Goal: Task Accomplishment & Management: Use online tool/utility

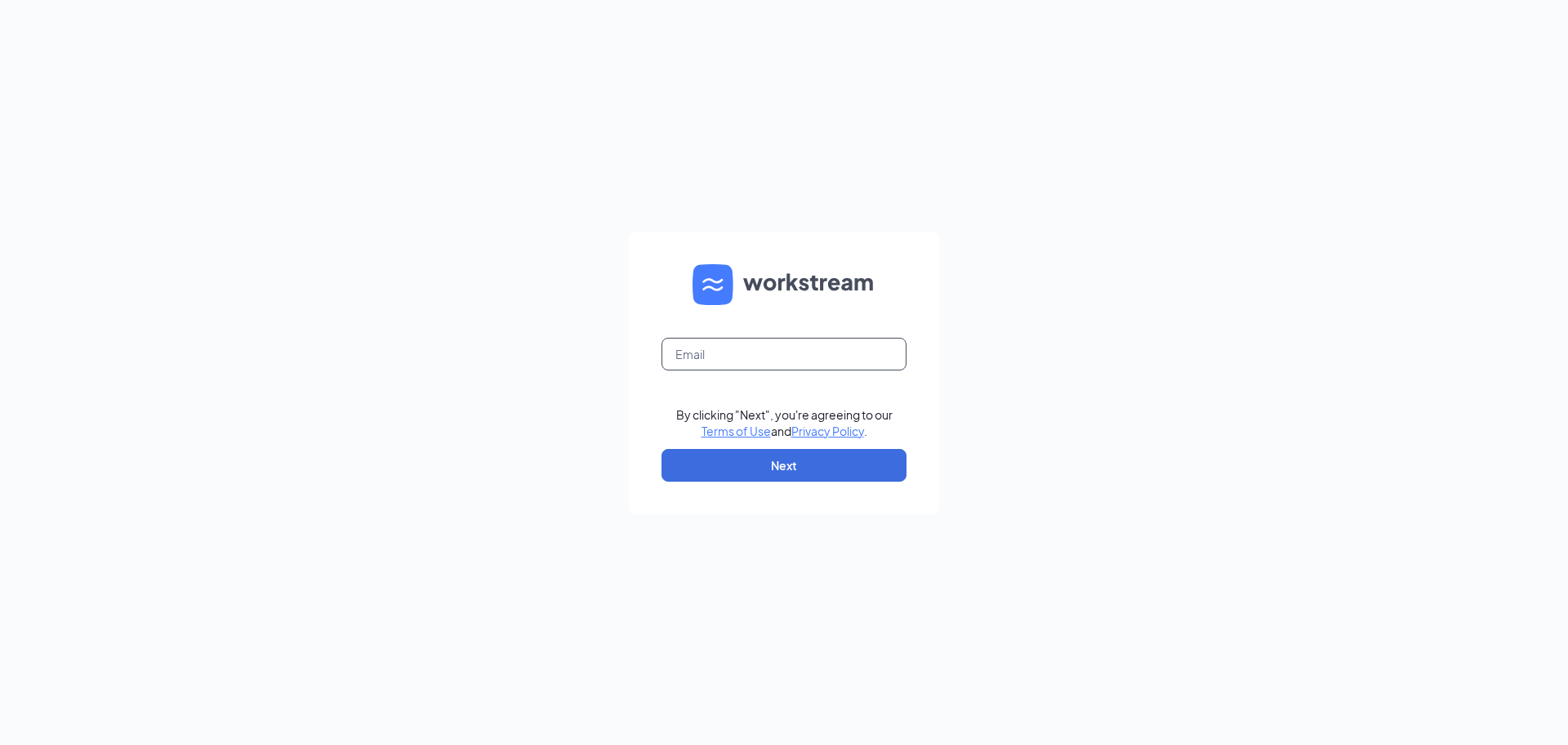
click at [793, 351] on input "text" at bounding box center [784, 354] width 245 height 33
type input "[EMAIL_ADDRESS][DOMAIN_NAME]"
click at [840, 473] on button "Next" at bounding box center [784, 465] width 245 height 33
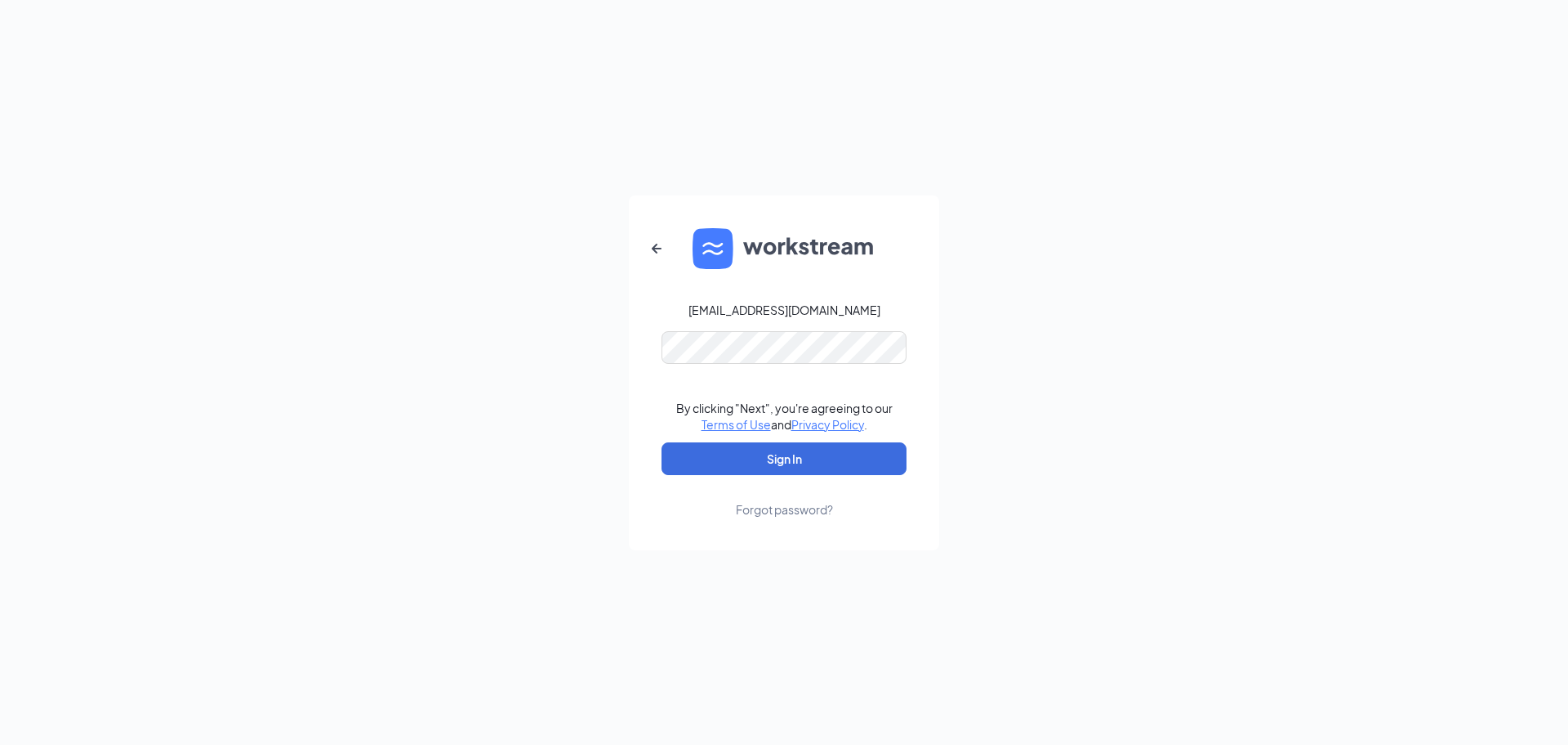
click at [846, 364] on form "[EMAIL_ADDRESS][DOMAIN_NAME] By clicking "Next", you're agreeing to our Terms o…" at bounding box center [784, 372] width 311 height 355
click at [829, 452] on button "Sign In" at bounding box center [784, 458] width 245 height 33
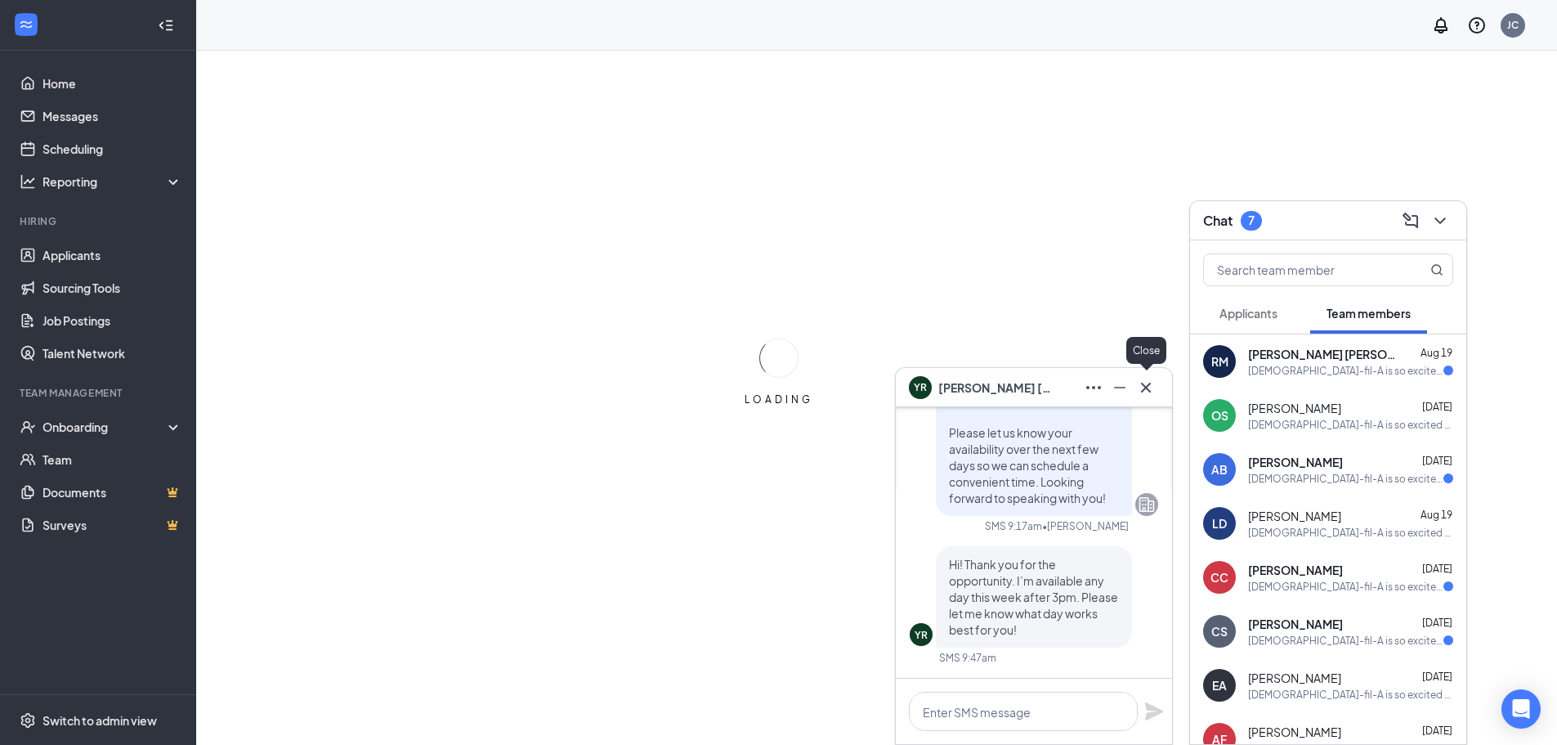
click at [1149, 388] on icon "Cross" at bounding box center [1146, 388] width 20 height 20
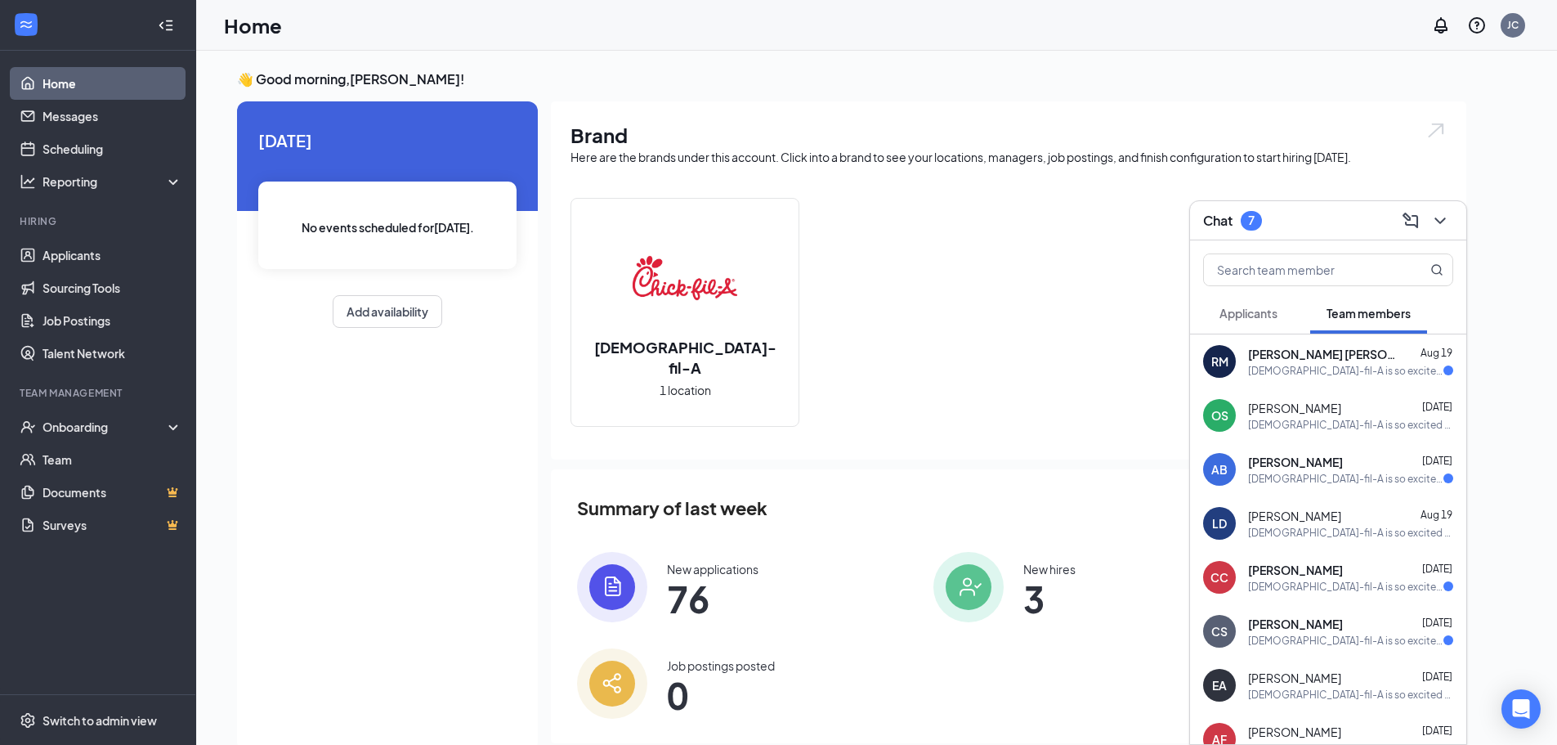
click at [1274, 323] on button "Applicants" at bounding box center [1248, 313] width 91 height 41
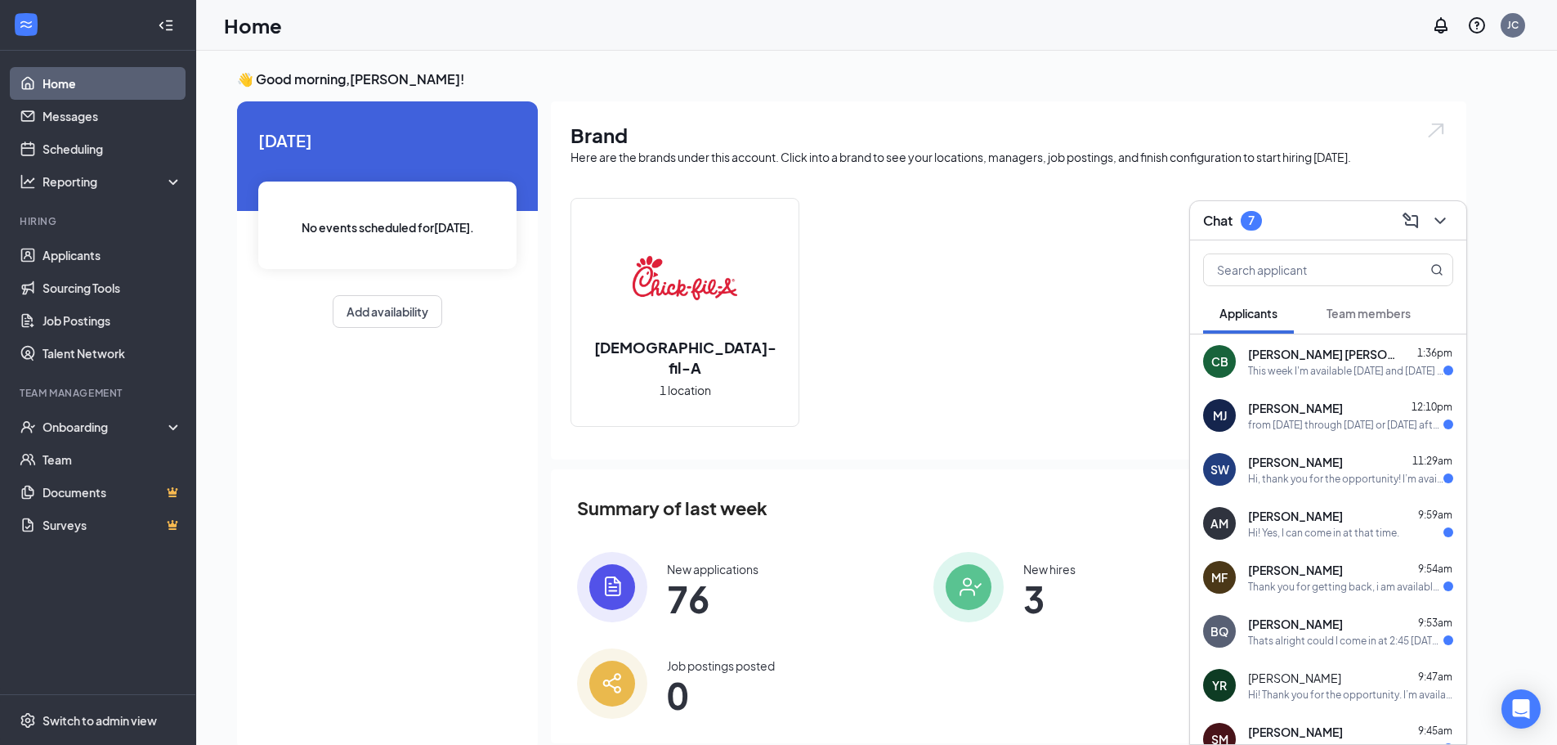
click at [1330, 628] on div "Bruno Quiroga 9:53am" at bounding box center [1350, 623] width 205 height 16
